Goal: Task Accomplishment & Management: Use online tool/utility

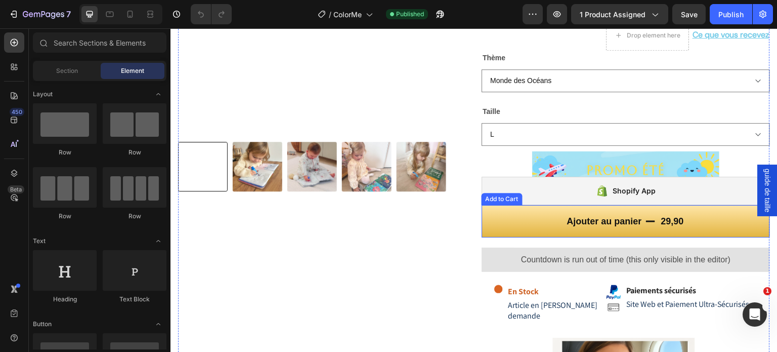
scroll to position [354, 0]
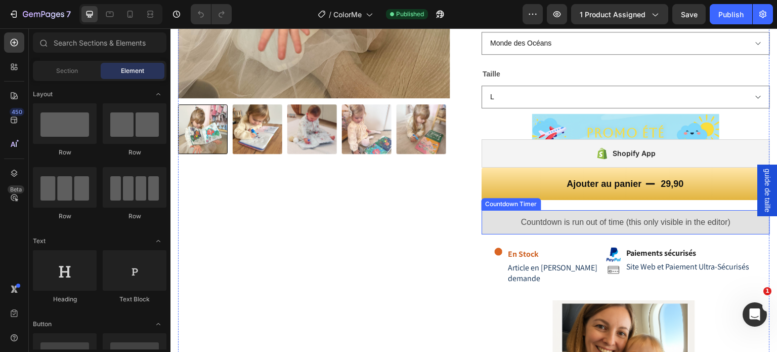
click at [636, 226] on span "Countdown is run out of time (this only visible in the editor)" at bounding box center [625, 222] width 209 height 12
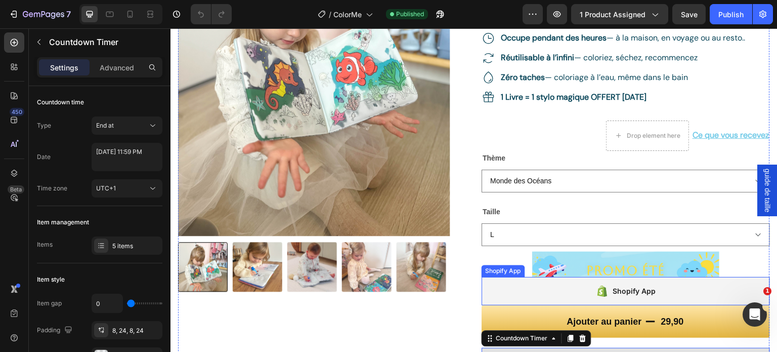
scroll to position [304, 0]
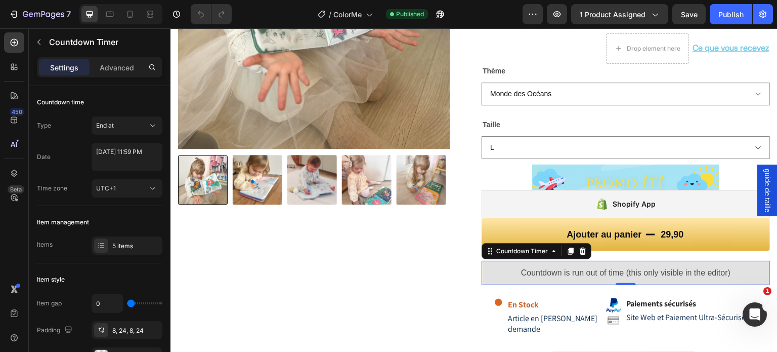
click at [604, 276] on span "Countdown is run out of time (this only visible in the editor)" at bounding box center [625, 273] width 209 height 12
click at [109, 155] on textarea "[DATE] 11:59 PM" at bounding box center [127, 157] width 71 height 28
select select "23"
select select "59"
select select "false"
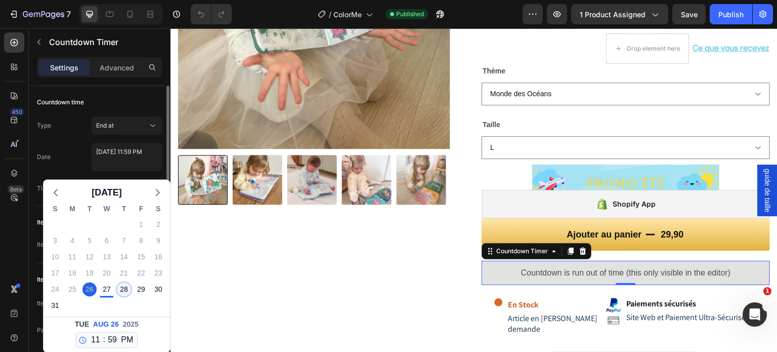
click at [121, 290] on div "28" at bounding box center [124, 289] width 14 height 14
type textarea "[DATE] 11:59 PM"
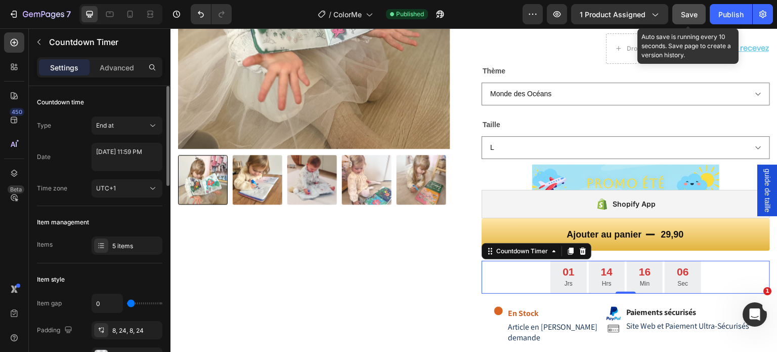
click at [697, 12] on span "Save" at bounding box center [689, 14] width 17 height 9
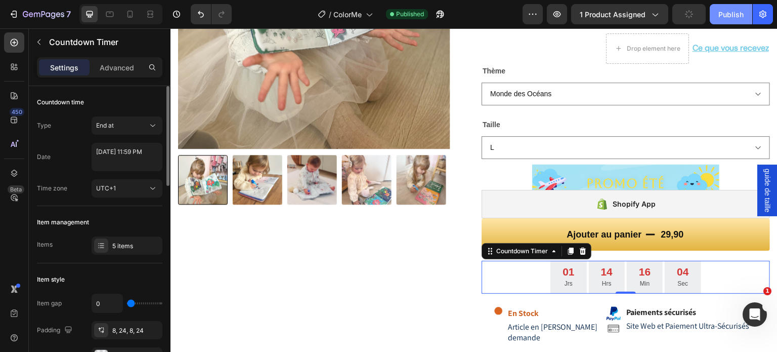
click at [721, 14] on div "Publish" at bounding box center [730, 14] width 25 height 11
